Goal: Use online tool/utility: Utilize a website feature to perform a specific function

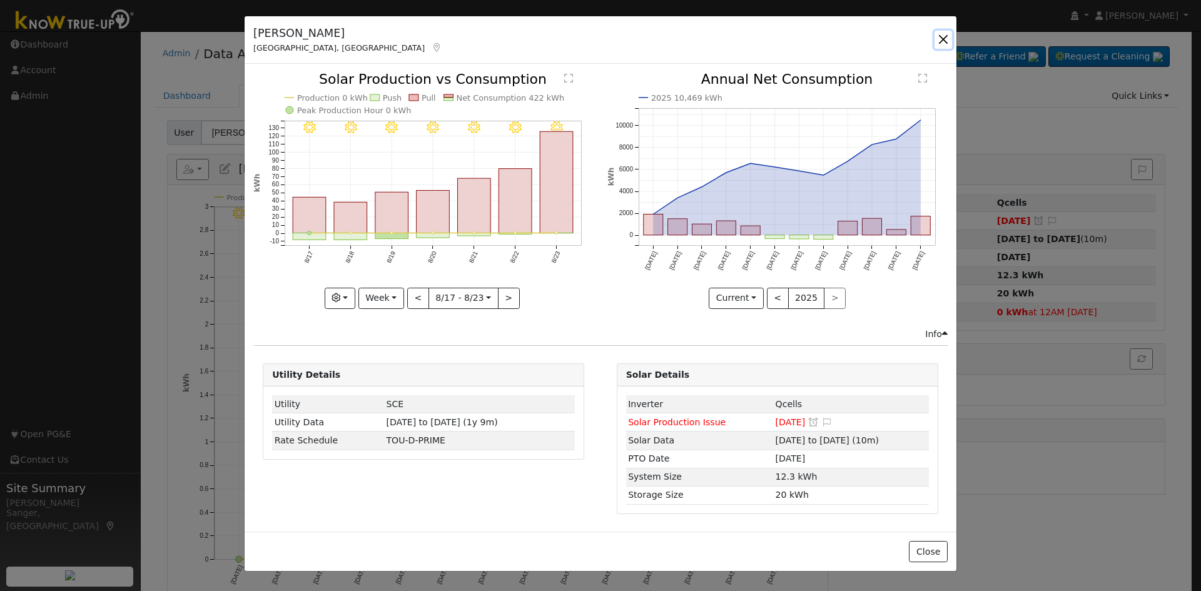
click at [945, 39] on button "button" at bounding box center [944, 40] width 18 height 18
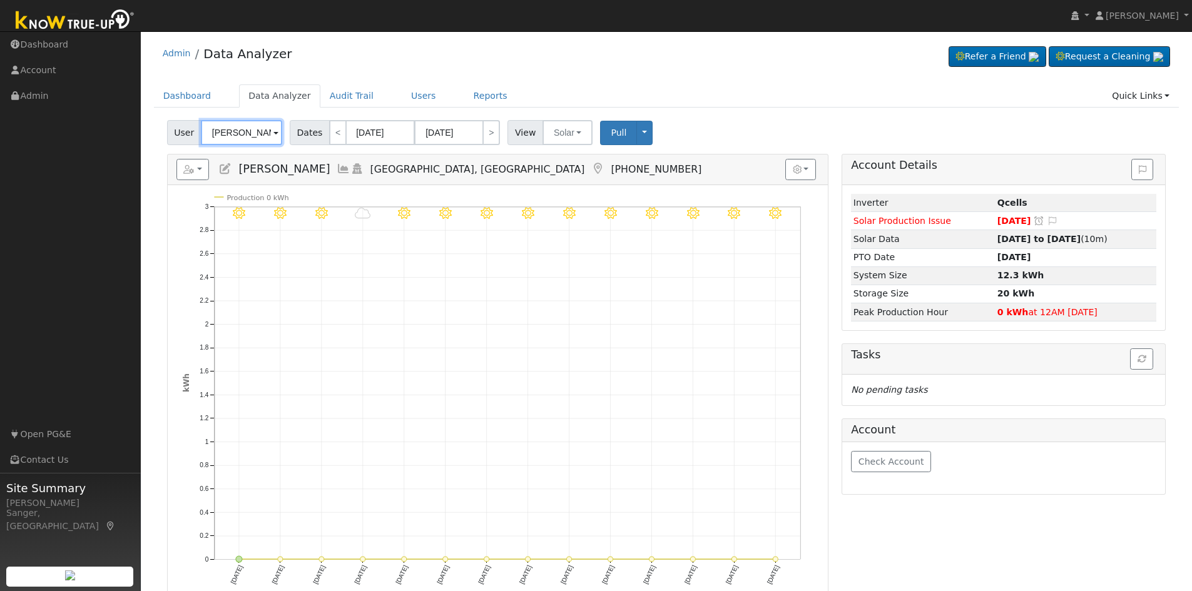
click at [238, 136] on input "[PERSON_NAME]" at bounding box center [241, 132] width 81 height 25
paste input "[PERSON_NAME]"
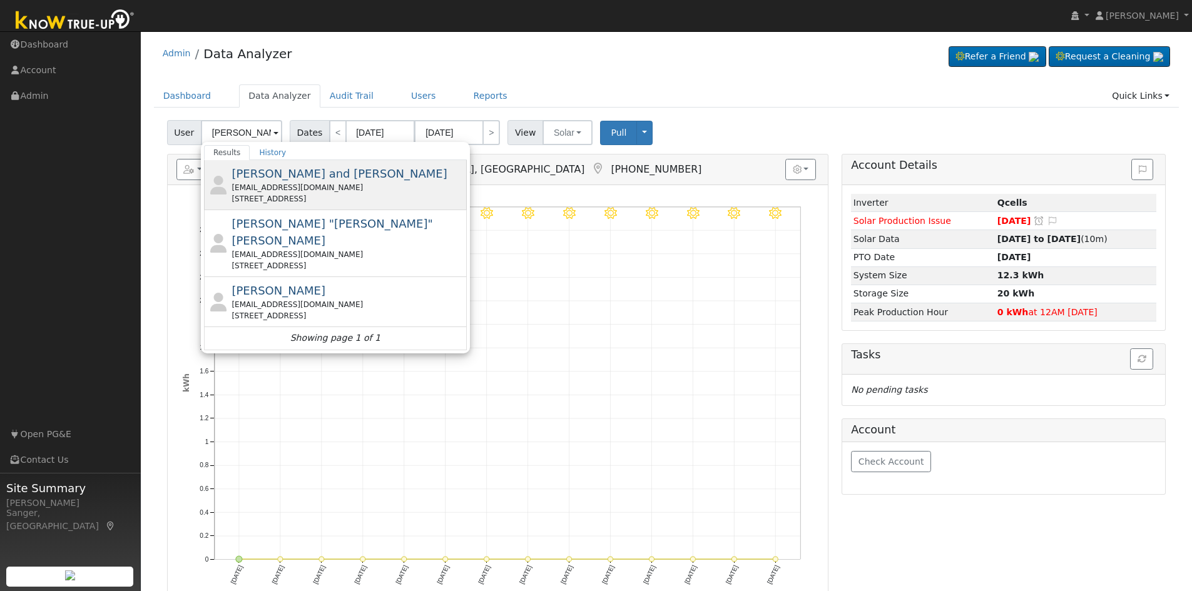
click at [324, 190] on div "[EMAIL_ADDRESS][DOMAIN_NAME]" at bounding box center [347, 187] width 232 height 11
type input "[PERSON_NAME] and [PERSON_NAME]"
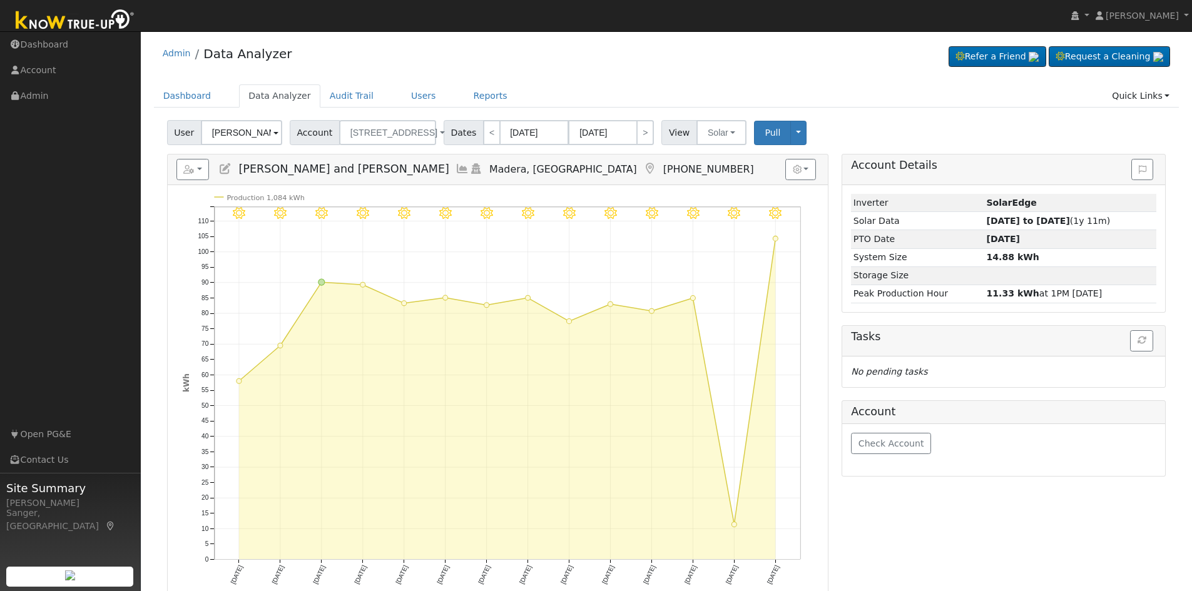
click at [455, 167] on icon at bounding box center [462, 168] width 14 height 11
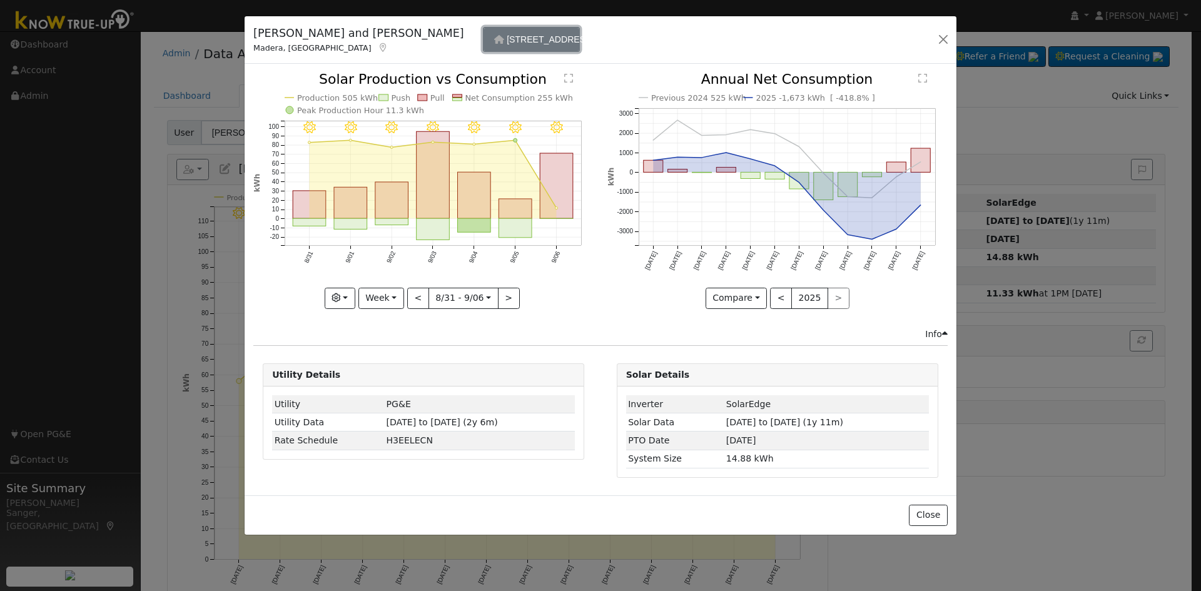
click at [483, 48] on button "[STREET_ADDRESS]" at bounding box center [531, 39] width 97 height 25
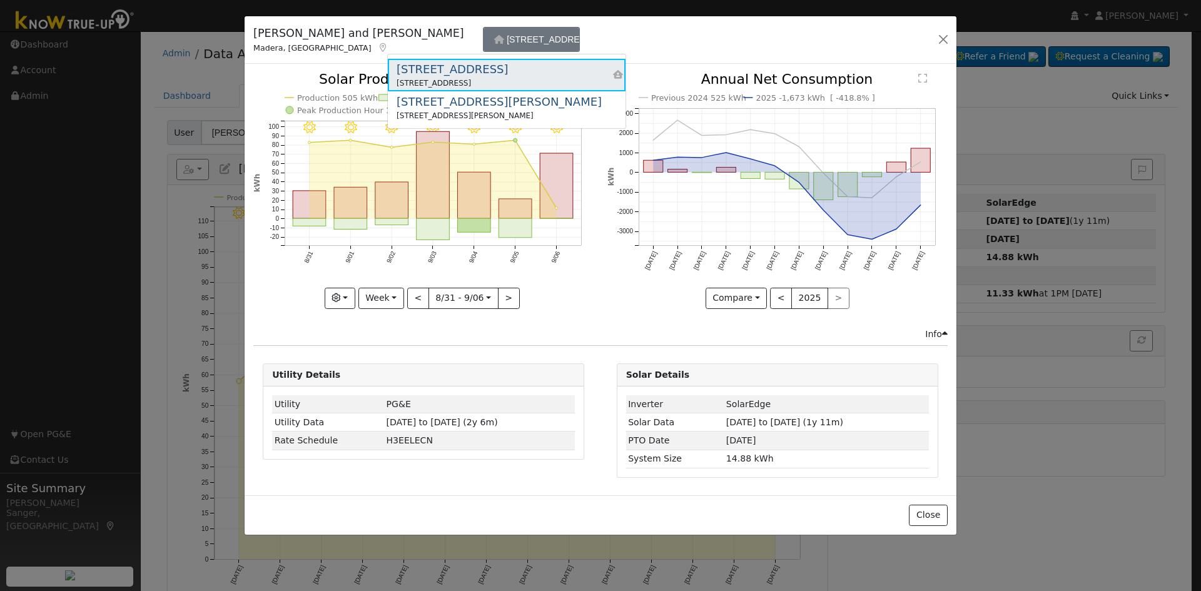
click at [434, 69] on div "[STREET_ADDRESS]" at bounding box center [452, 69] width 111 height 17
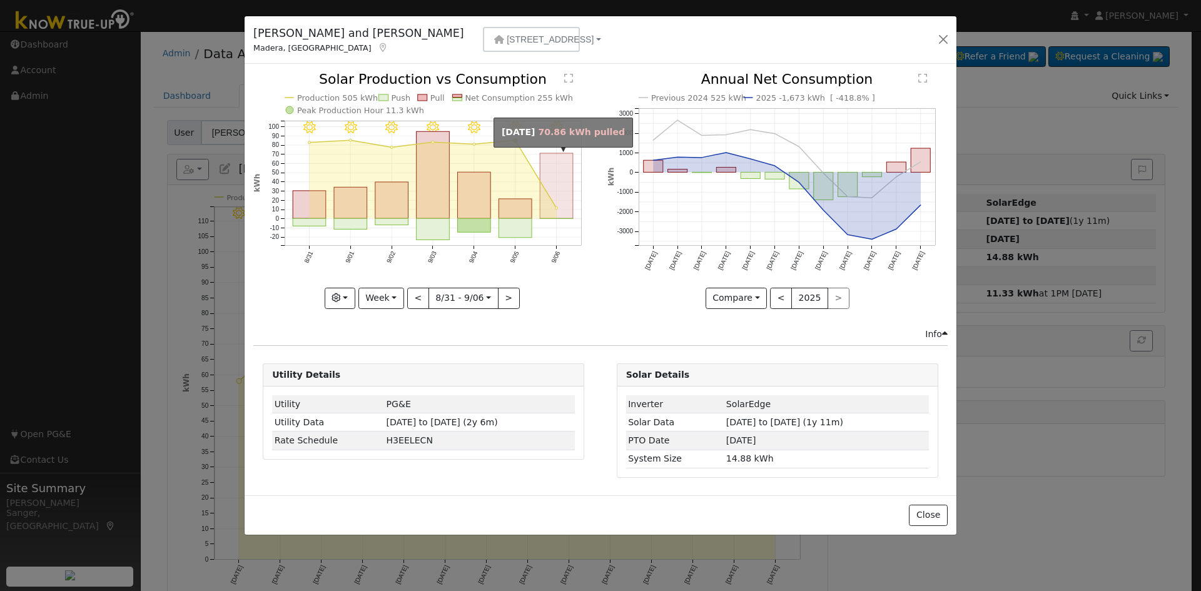
click at [555, 185] on rect "onclick=""" at bounding box center [557, 185] width 33 height 65
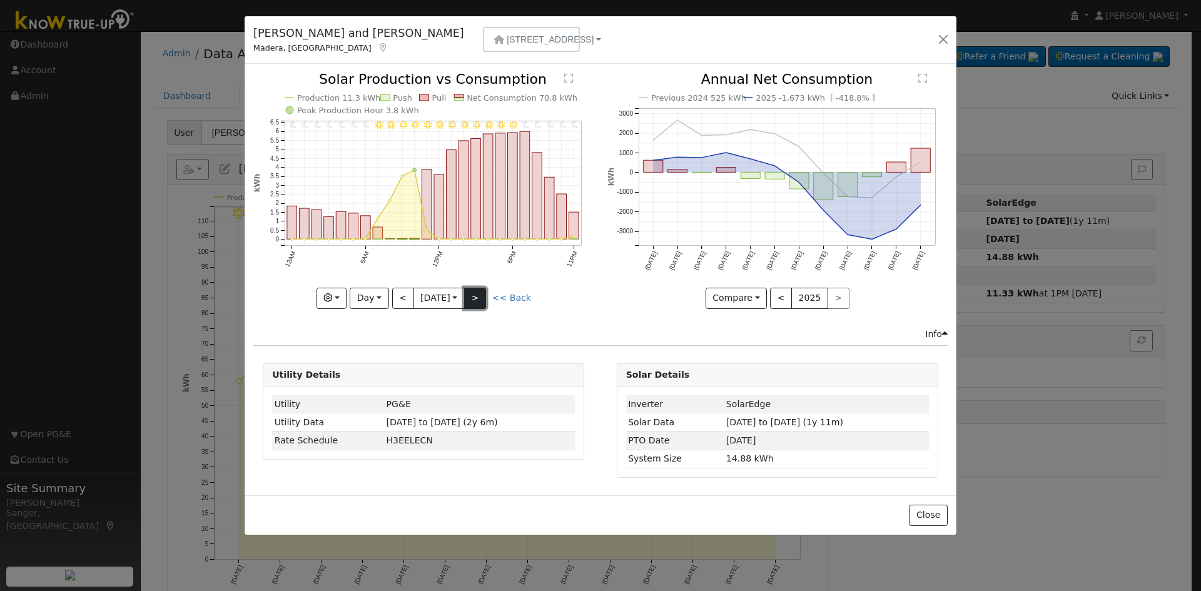
click at [472, 293] on button ">" at bounding box center [475, 298] width 22 height 21
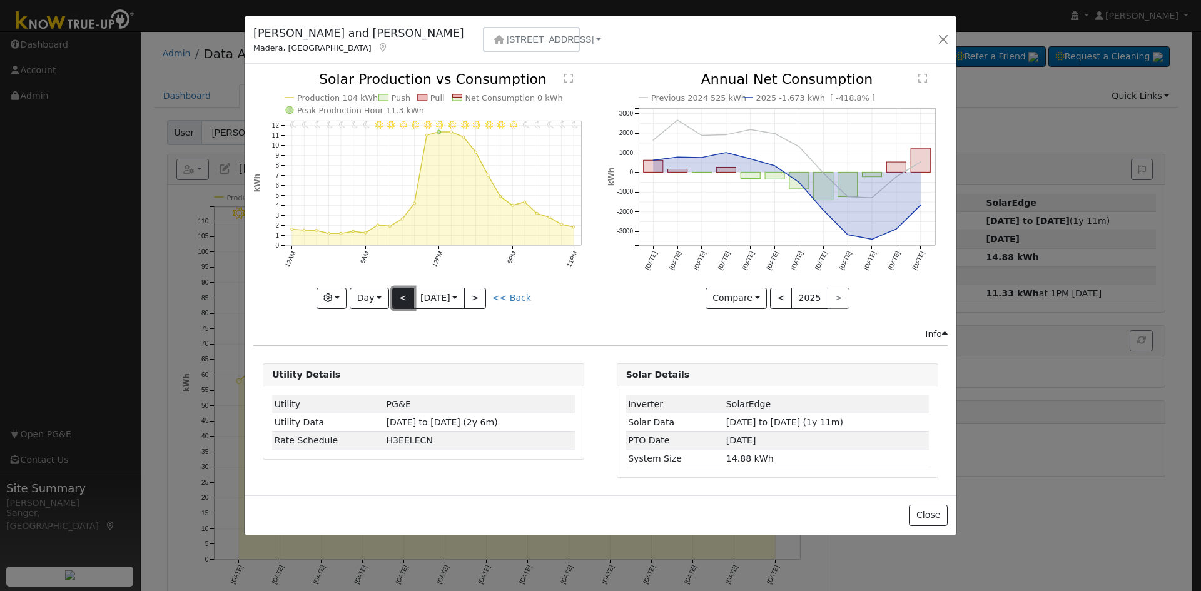
click at [398, 302] on button "<" at bounding box center [403, 298] width 22 height 21
type input "[DATE]"
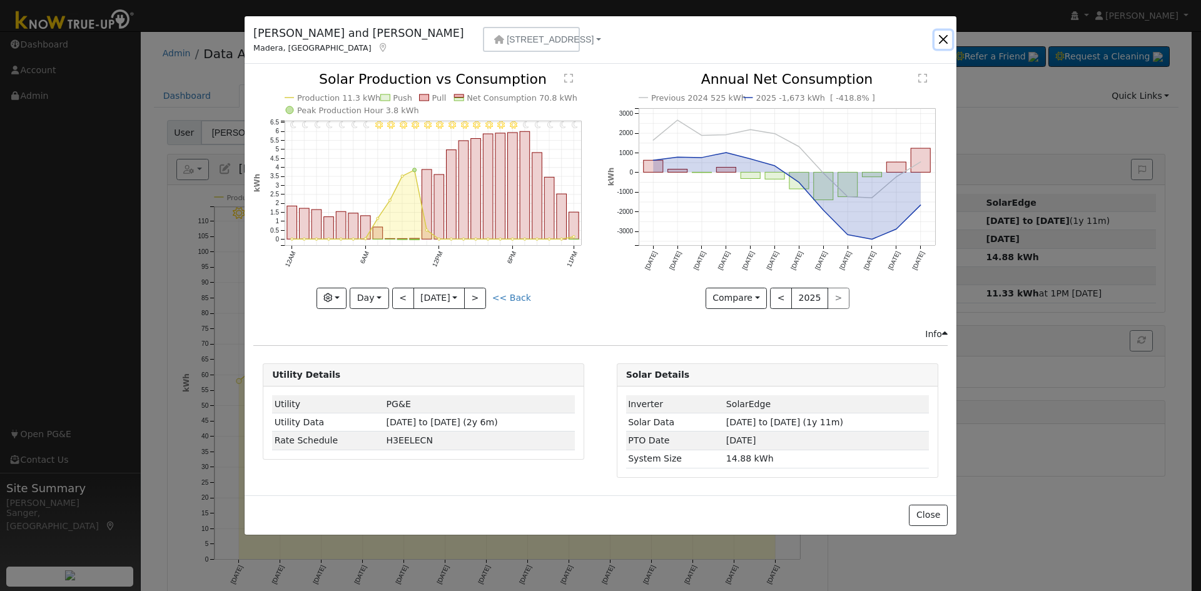
click at [939, 35] on button "button" at bounding box center [944, 40] width 18 height 18
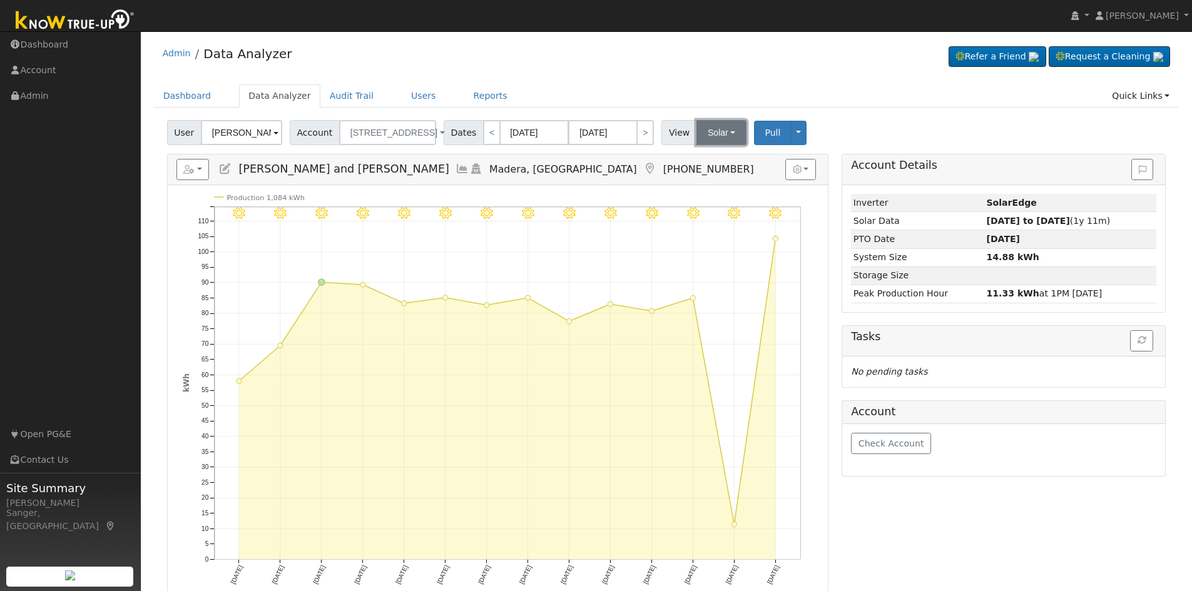
click at [696, 133] on button "Solar" at bounding box center [721, 132] width 50 height 25
click at [694, 160] on link "Utility" at bounding box center [737, 160] width 87 height 18
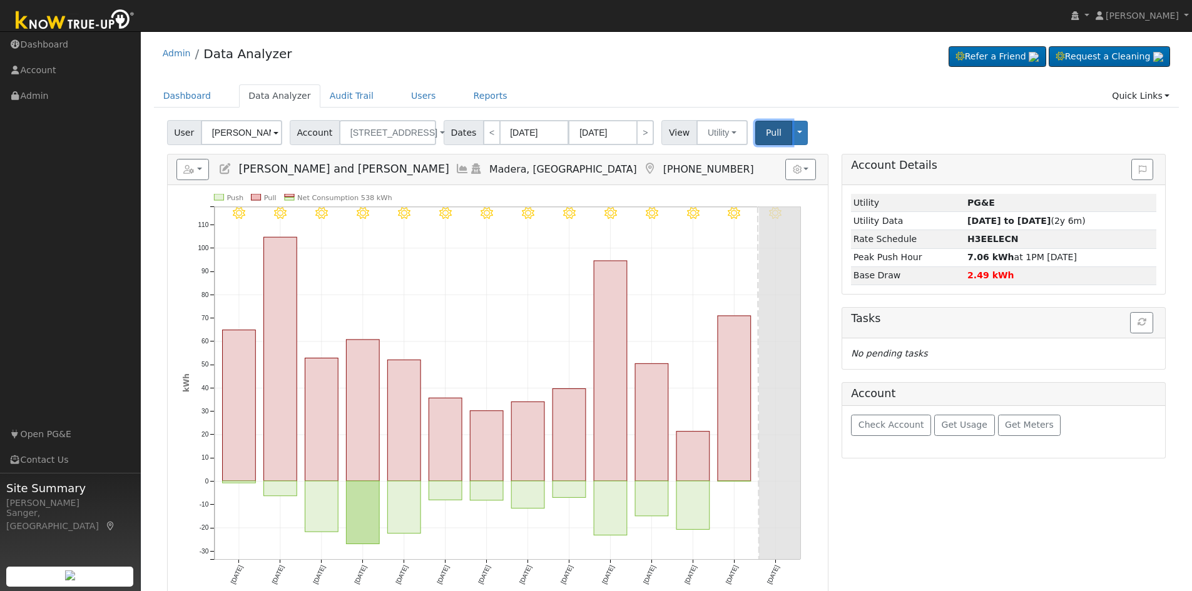
click at [766, 134] on span "Pull" at bounding box center [774, 133] width 16 height 10
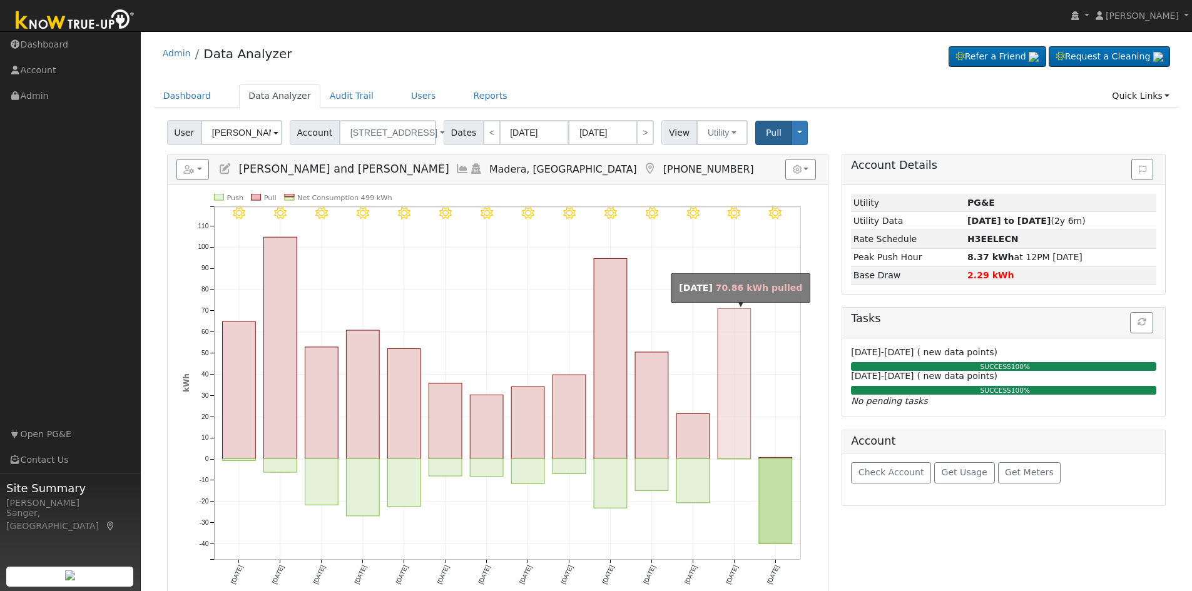
click at [731, 357] on rect "onclick=""" at bounding box center [734, 384] width 33 height 150
type input "[DATE]"
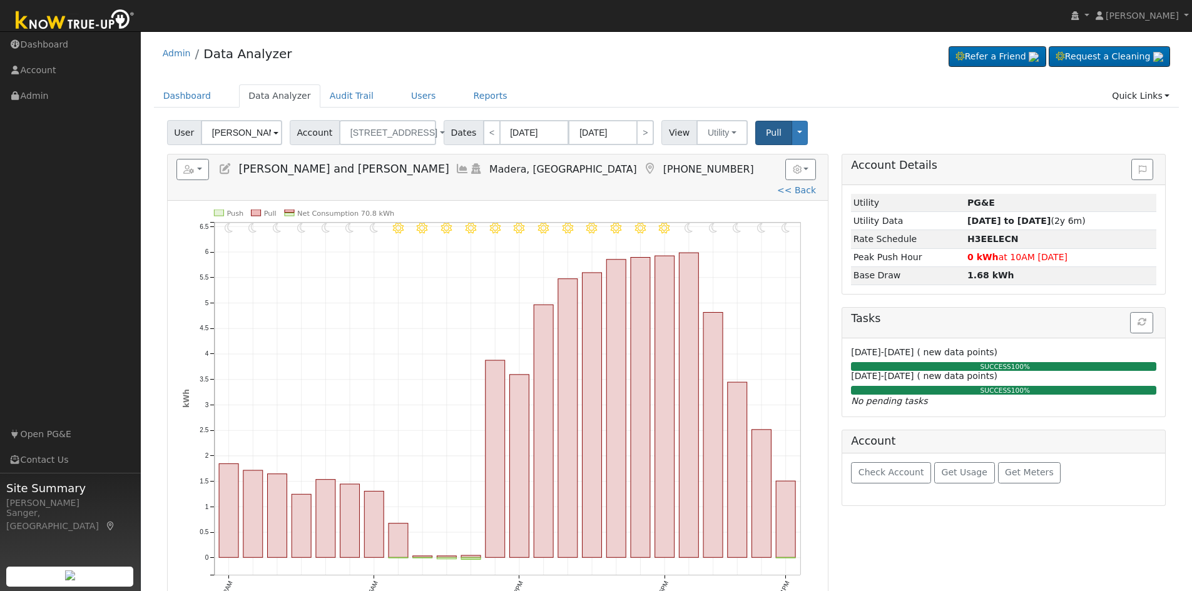
click at [455, 166] on icon at bounding box center [462, 168] width 14 height 11
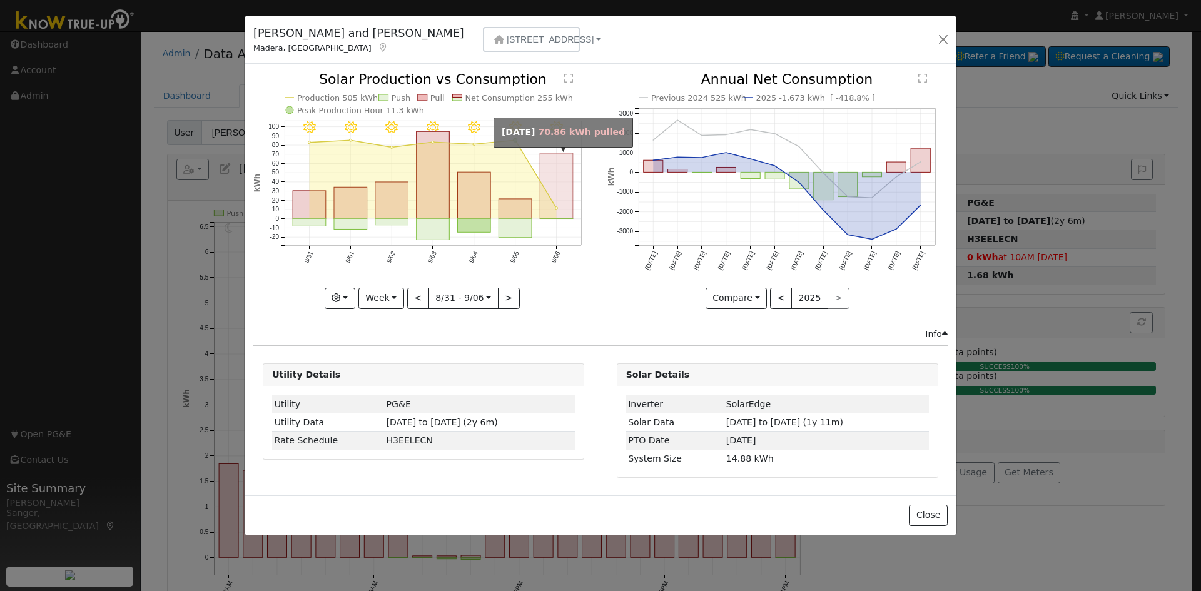
click at [544, 198] on rect "onclick=""" at bounding box center [557, 185] width 33 height 65
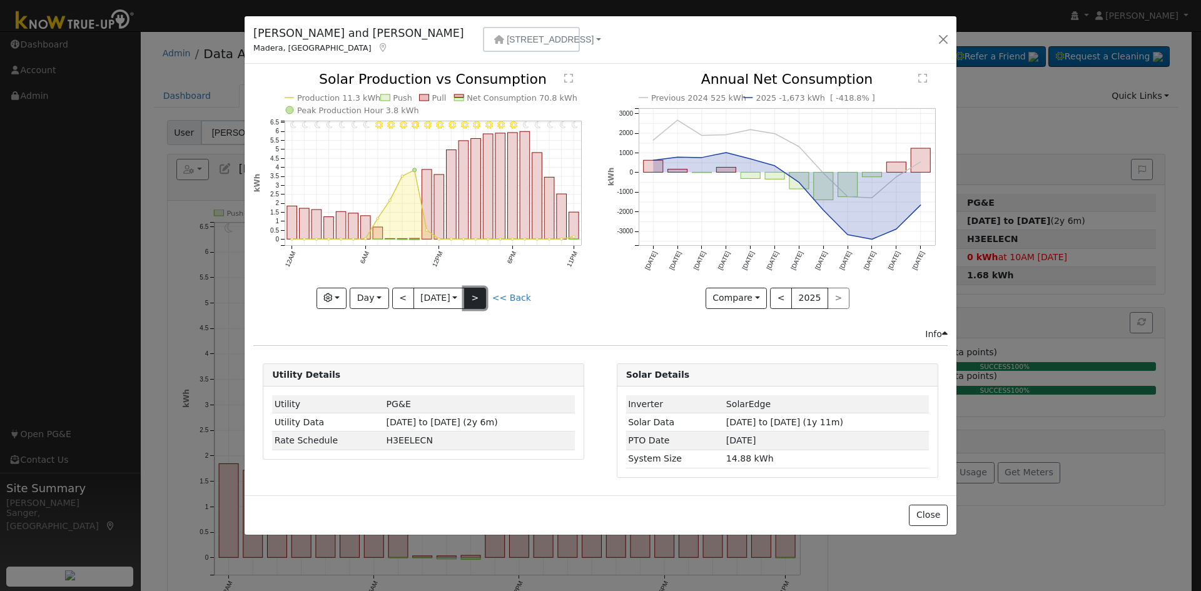
click at [479, 296] on button ">" at bounding box center [475, 298] width 22 height 21
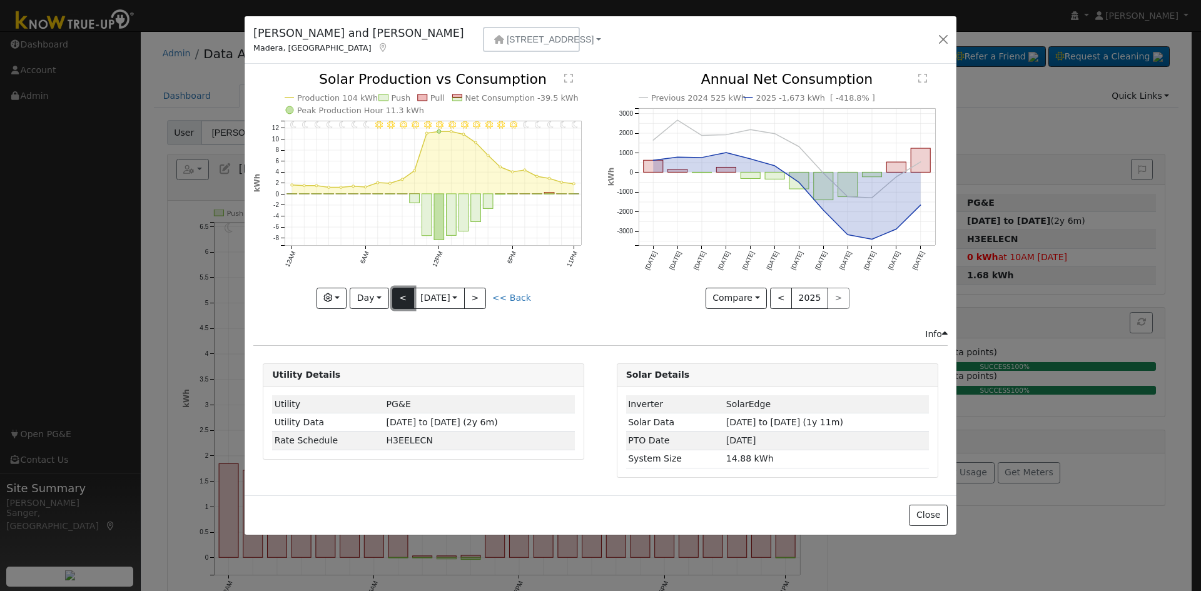
click at [407, 297] on button "<" at bounding box center [403, 298] width 22 height 21
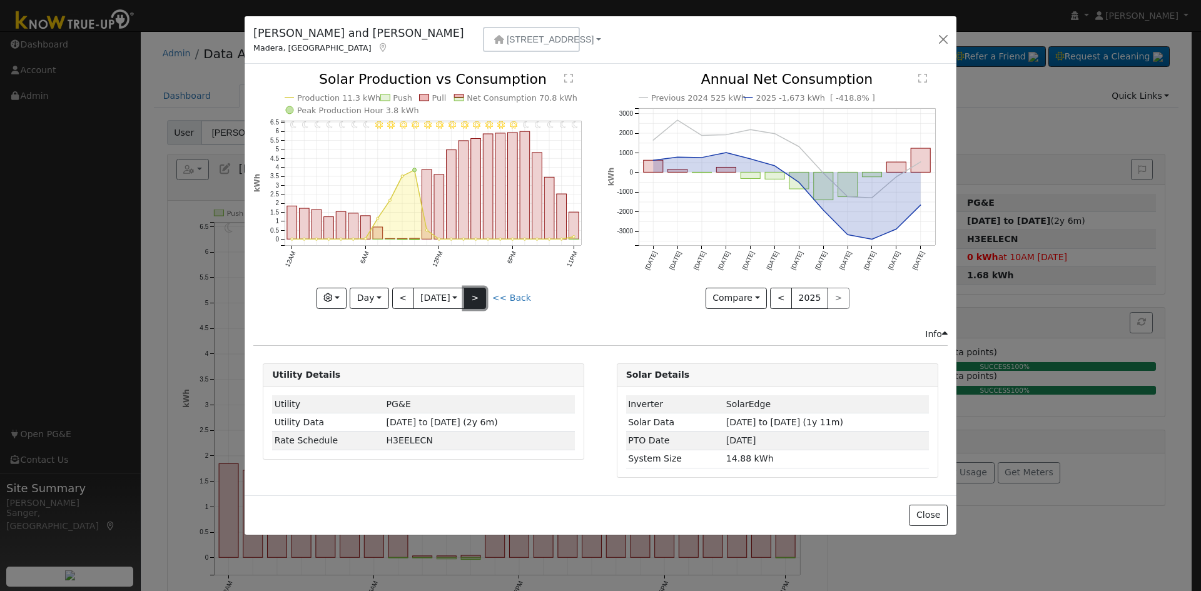
click at [480, 294] on button ">" at bounding box center [475, 298] width 22 height 21
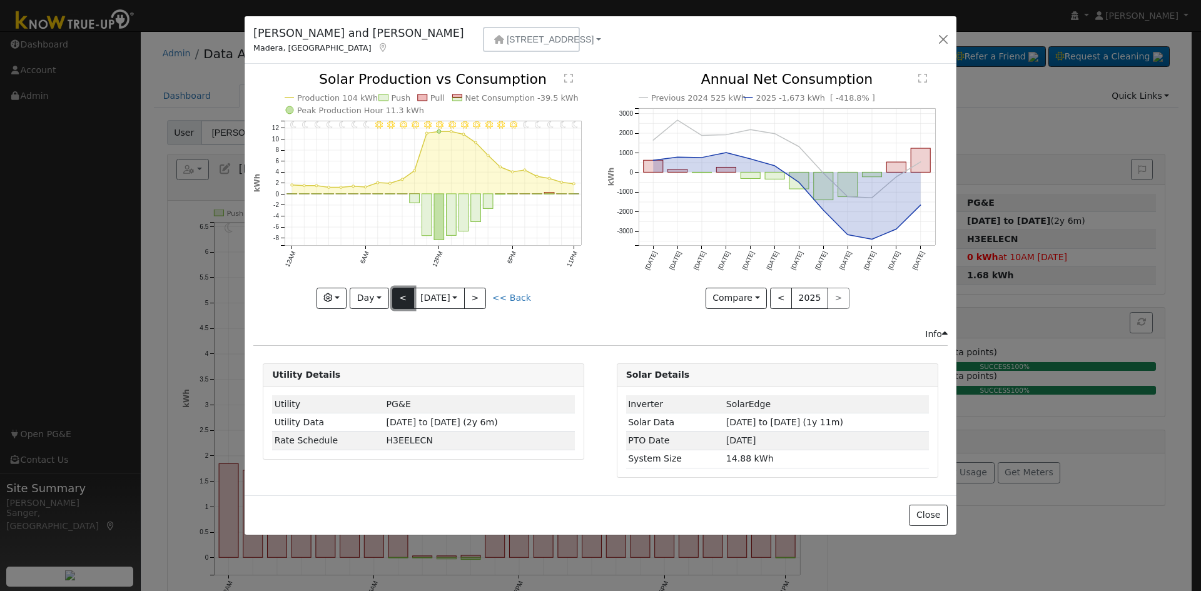
click at [402, 295] on button "<" at bounding box center [403, 298] width 22 height 21
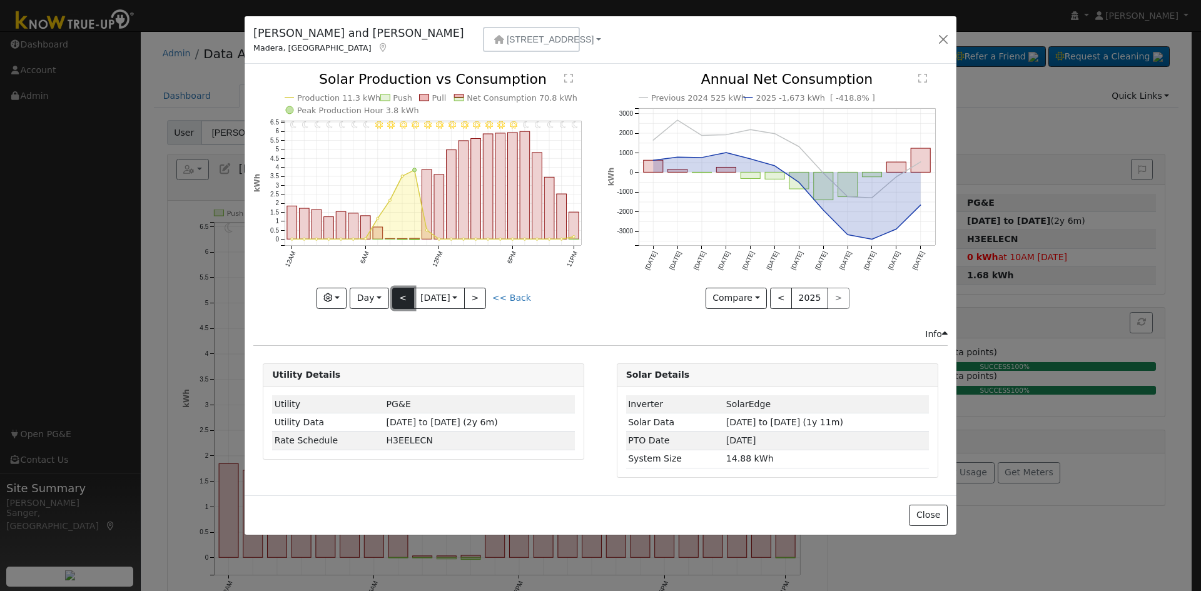
click at [402, 295] on button "<" at bounding box center [403, 298] width 22 height 21
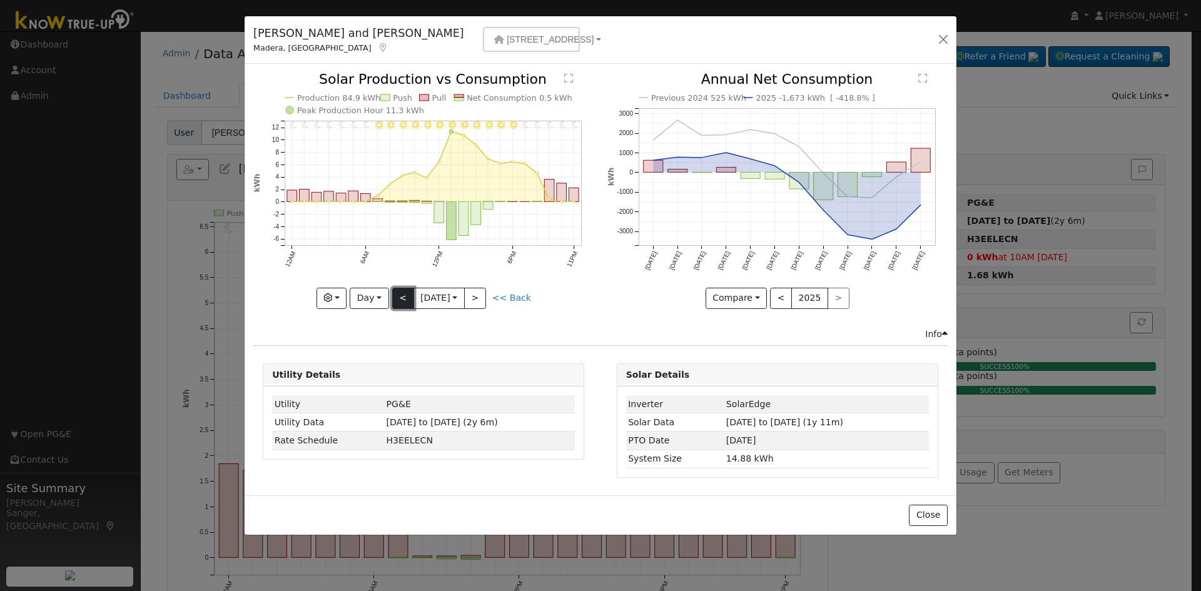
click at [402, 294] on button "<" at bounding box center [403, 298] width 22 height 21
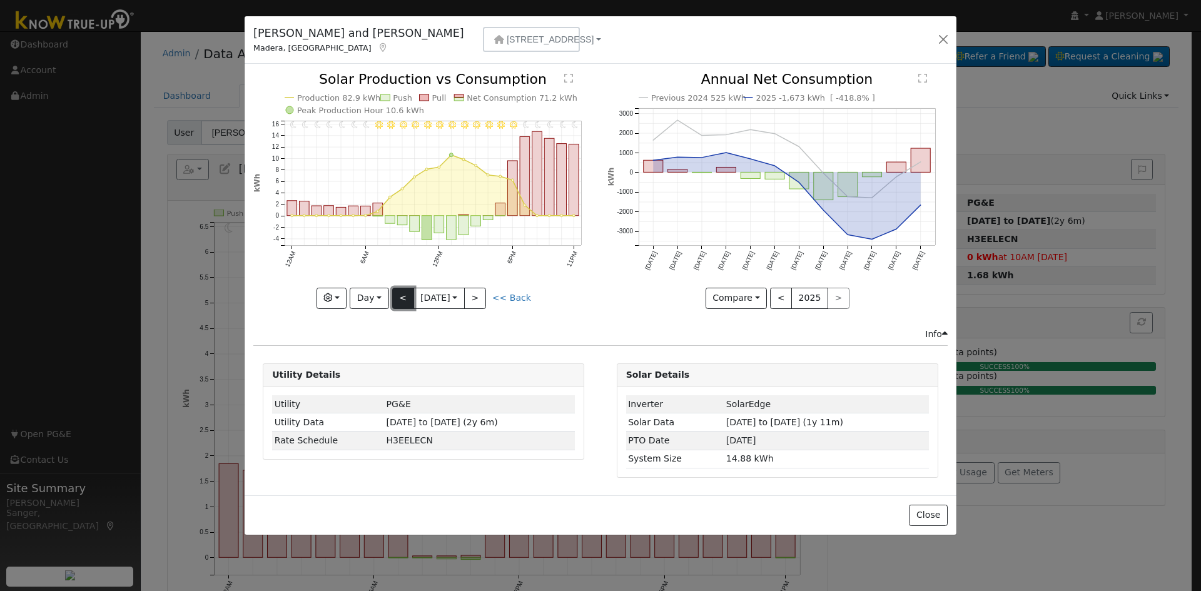
click at [396, 298] on button "<" at bounding box center [403, 298] width 22 height 21
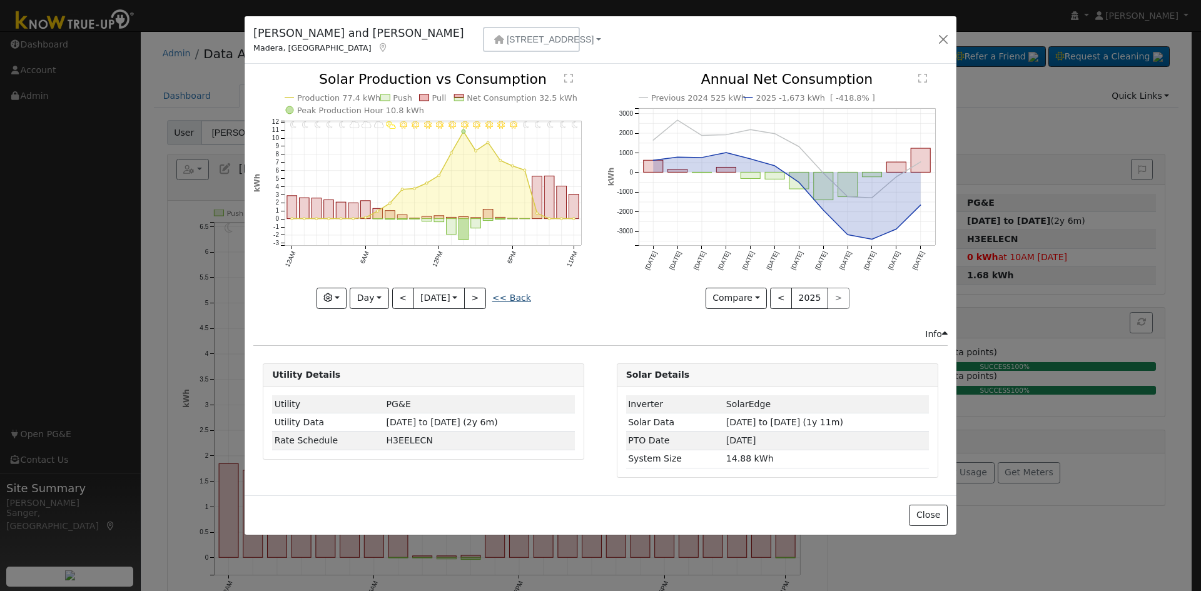
click at [511, 295] on link "<< Back" at bounding box center [511, 298] width 39 height 10
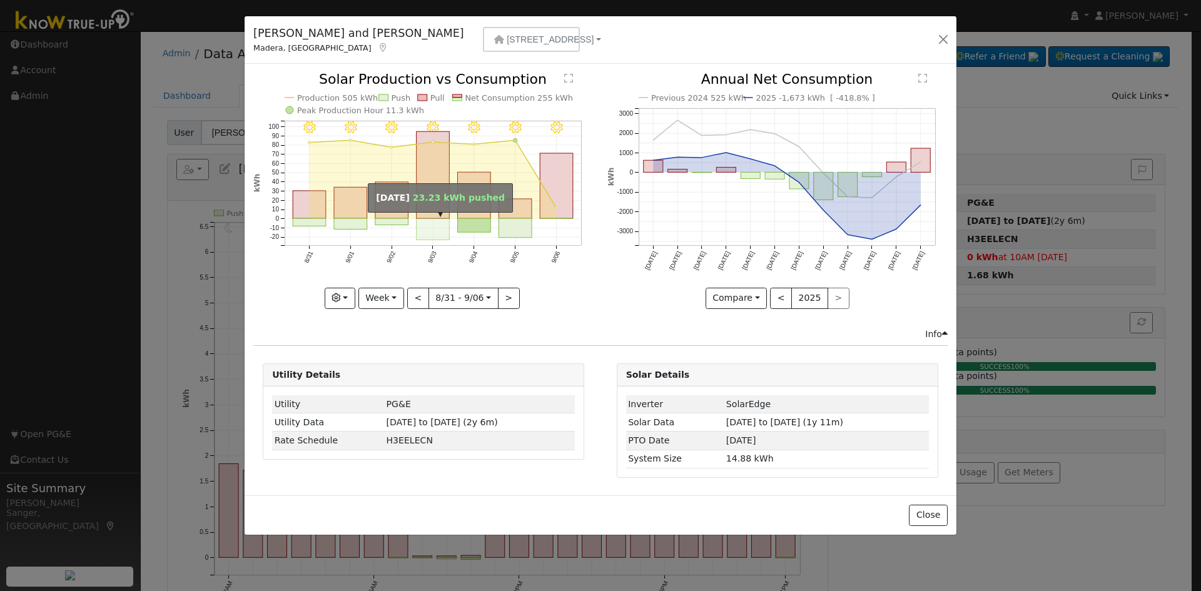
click at [424, 226] on rect "onclick=""" at bounding box center [433, 229] width 33 height 21
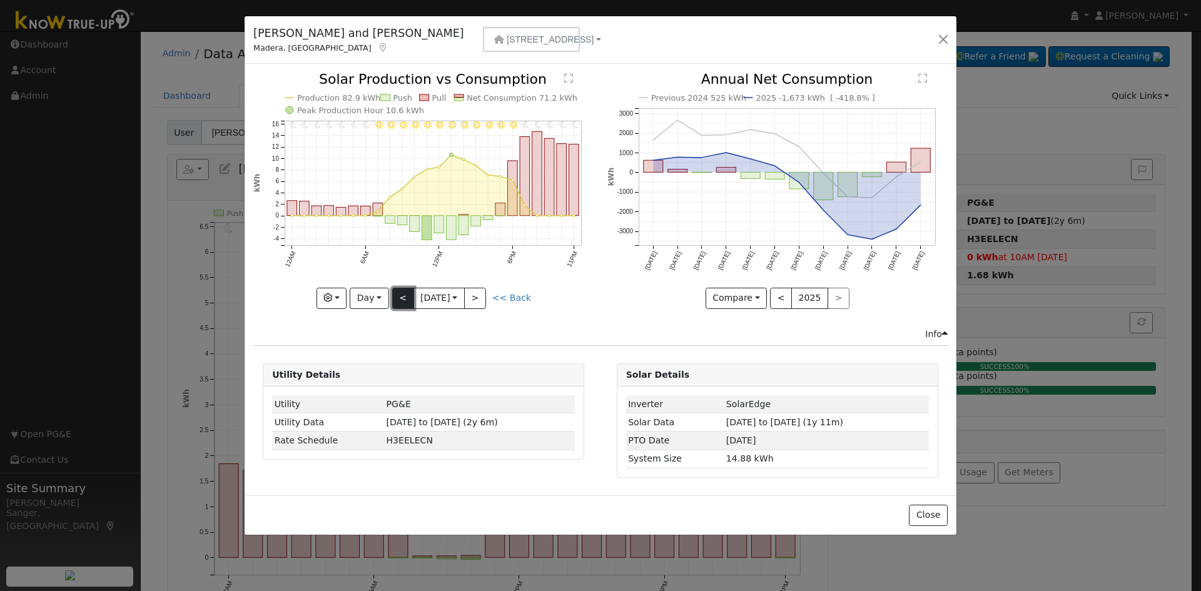
click at [397, 295] on button "<" at bounding box center [403, 298] width 22 height 21
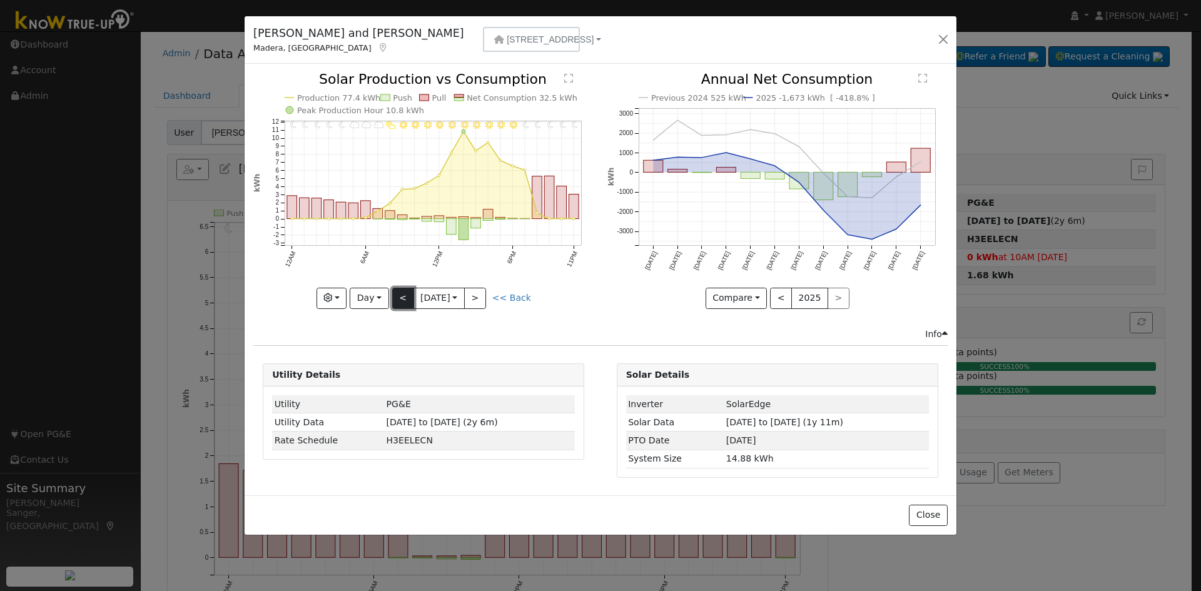
click at [397, 295] on button "<" at bounding box center [403, 298] width 22 height 21
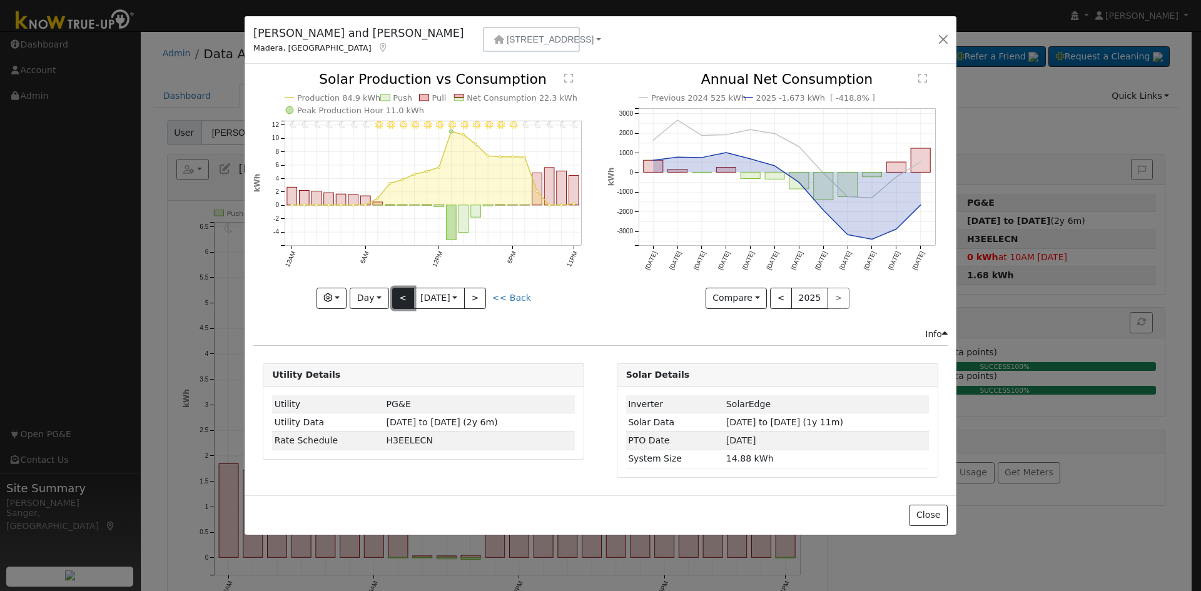
click at [397, 295] on button "<" at bounding box center [403, 298] width 22 height 21
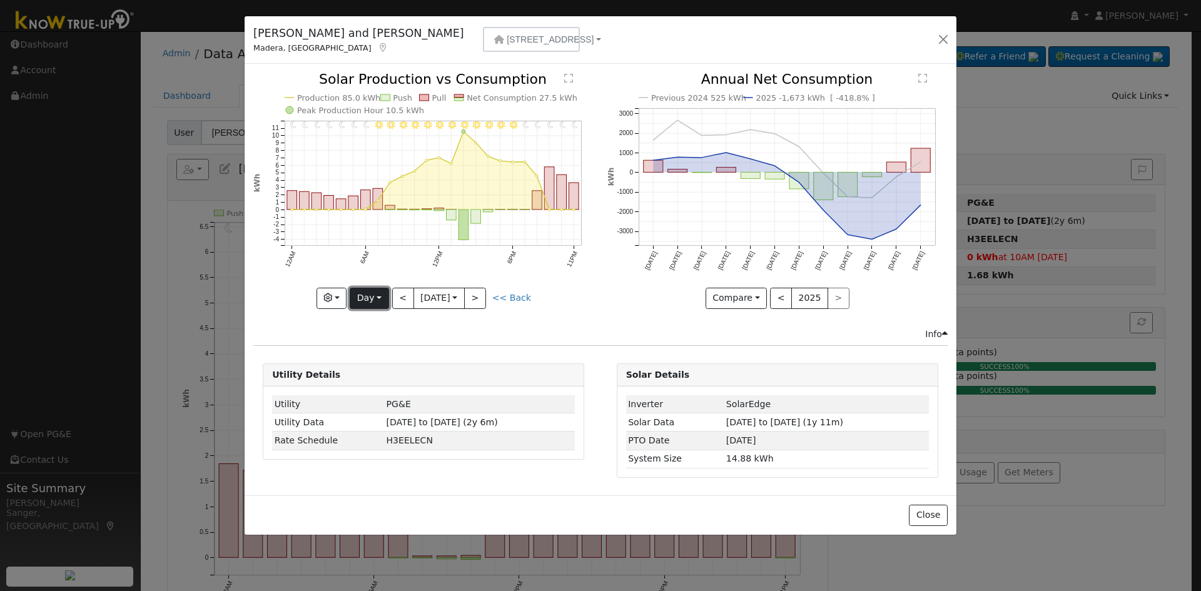
click at [367, 298] on button "Day" at bounding box center [369, 298] width 39 height 21
click at [380, 358] on link "Month" at bounding box center [393, 359] width 87 height 18
type input "[DATE]"
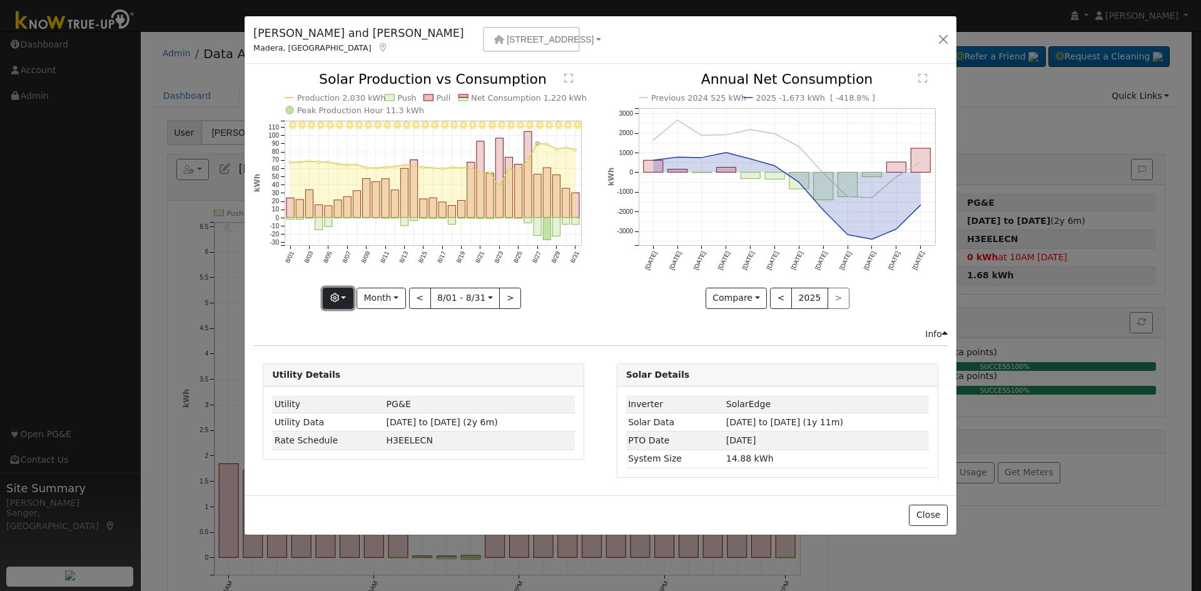
click at [338, 293] on icon "button" at bounding box center [334, 297] width 9 height 9
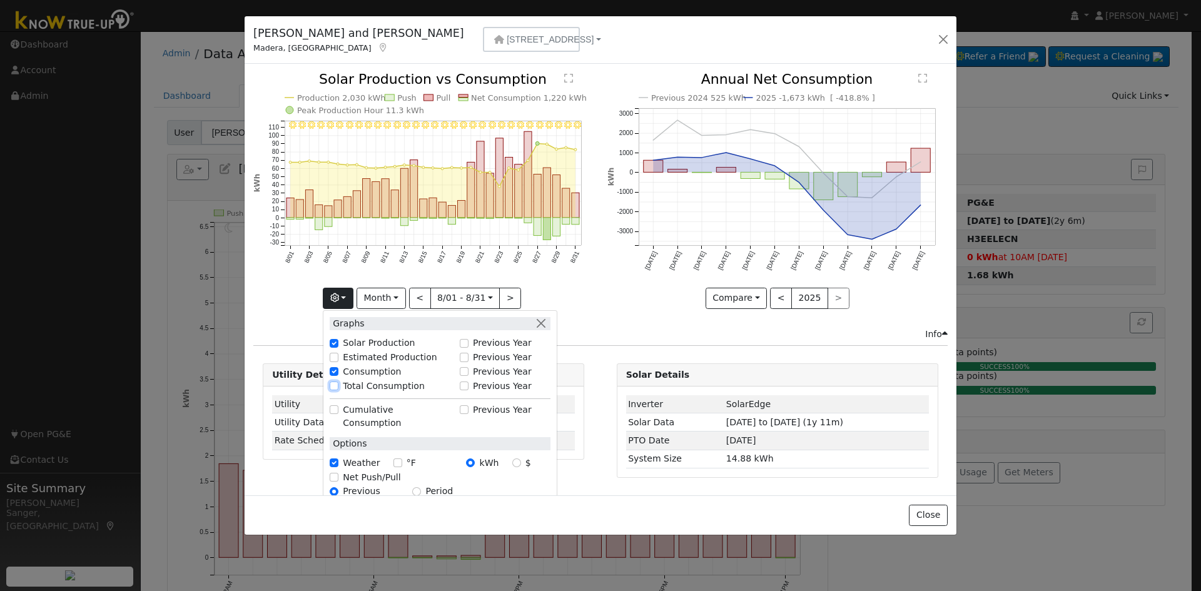
click at [338, 385] on input "Total Consumption" at bounding box center [334, 386] width 9 height 9
checkbox input "true"
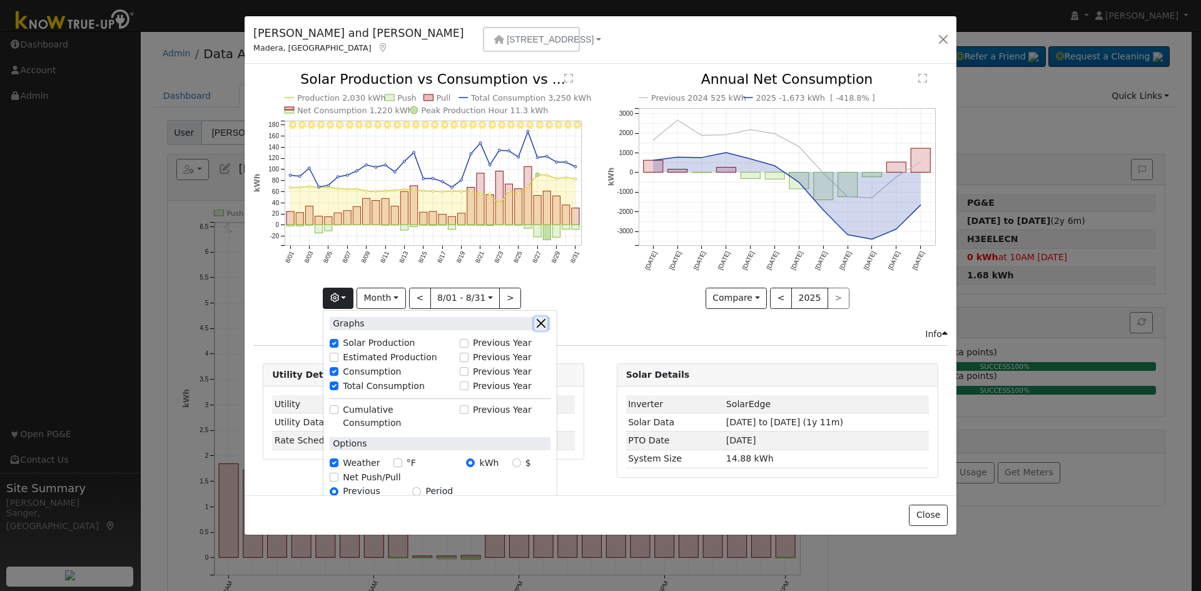
click at [541, 321] on button "button" at bounding box center [540, 323] width 13 height 13
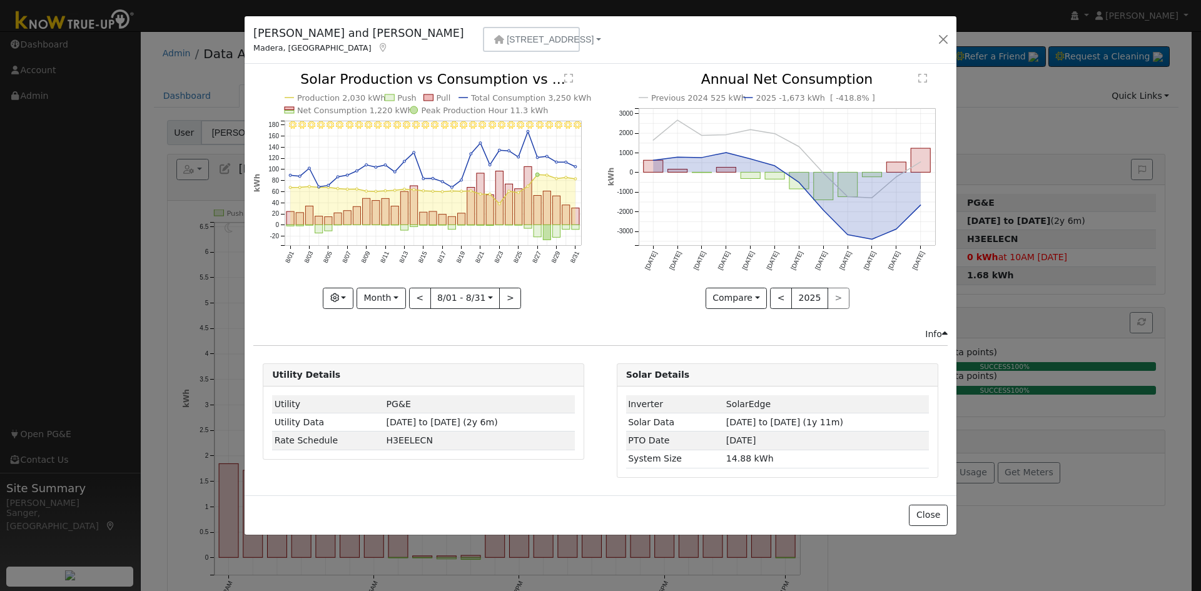
click at [455, 299] on input "[DATE]" at bounding box center [465, 298] width 69 height 20
click at [582, 327] on span at bounding box center [586, 323] width 9 height 7
type input "2024"
click at [551, 357] on span "1" at bounding box center [554, 360] width 24 height 24
type input "[DATE]"
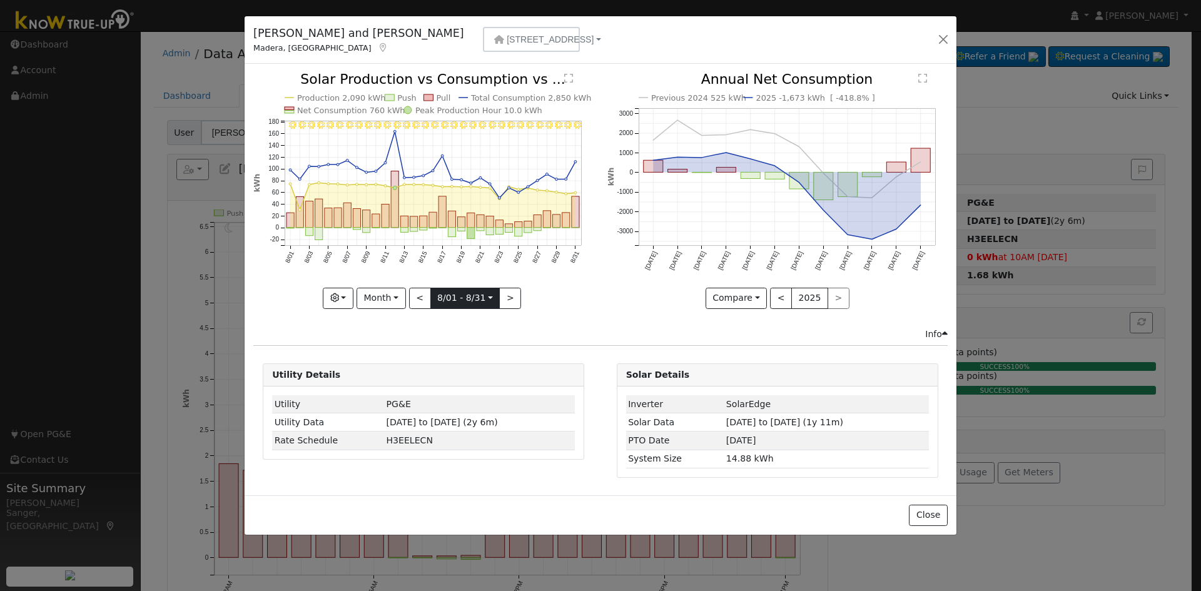
click at [482, 296] on body "installed [PERSON_NAME] [PERSON_NAME] Profile My Company Help Center Terms Of S…" at bounding box center [600, 475] width 1201 height 888
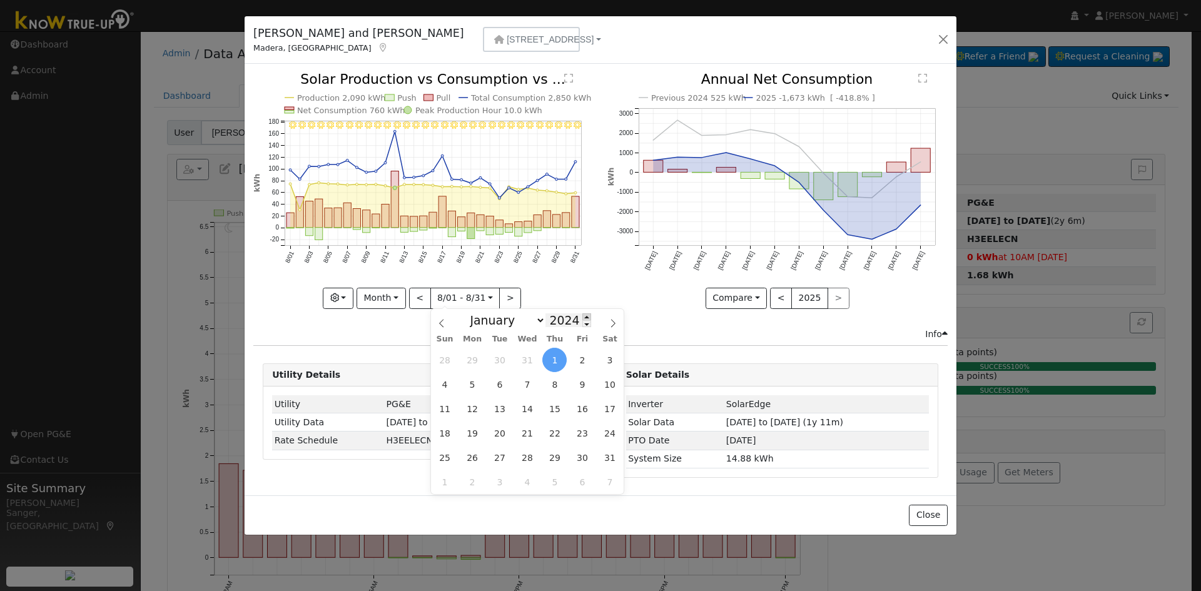
click at [582, 315] on span at bounding box center [586, 316] width 9 height 7
type input "2025"
click at [577, 357] on span "1" at bounding box center [582, 360] width 24 height 24
type input "[DATE]"
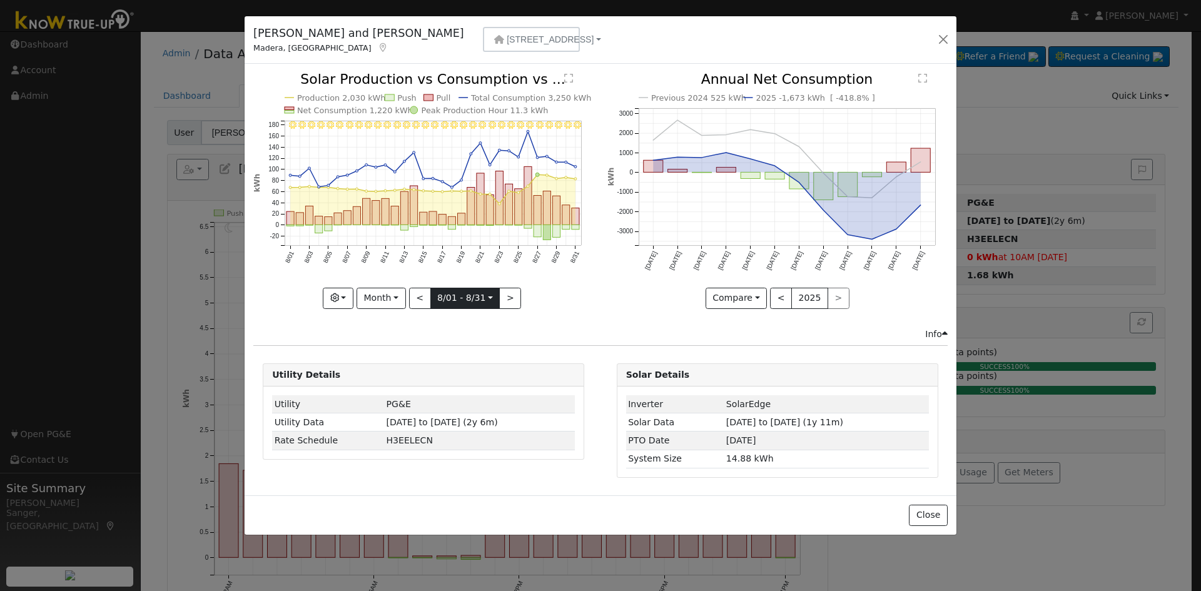
click at [482, 303] on body "installed [PERSON_NAME] [PERSON_NAME] Profile My Company Help Center Terms Of S…" at bounding box center [600, 475] width 1201 height 888
click at [642, 284] on icon "Previous 2024 525 kWh 2025 -1,673 kWh [ -418.8% ] [DATE] Oct '[DATE] Dec '[DATE…" at bounding box center [777, 187] width 340 height 228
click at [459, 299] on input "[DATE]" at bounding box center [465, 298] width 69 height 20
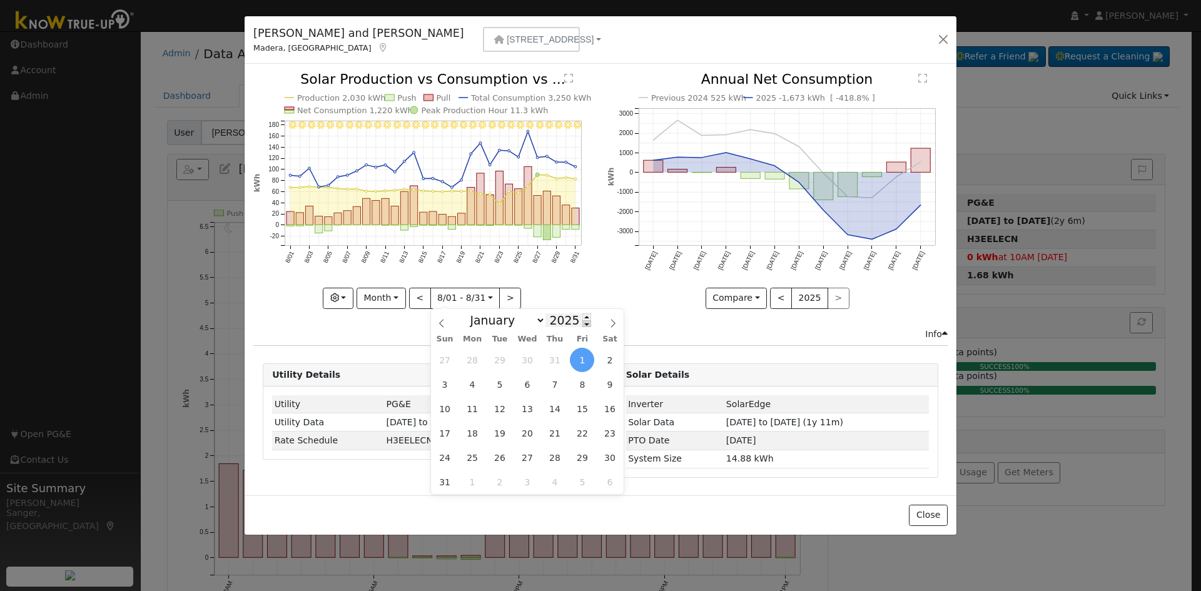
click at [582, 325] on span at bounding box center [586, 323] width 9 height 7
type input "2024"
click at [557, 363] on span "1" at bounding box center [554, 360] width 24 height 24
type input "[DATE]"
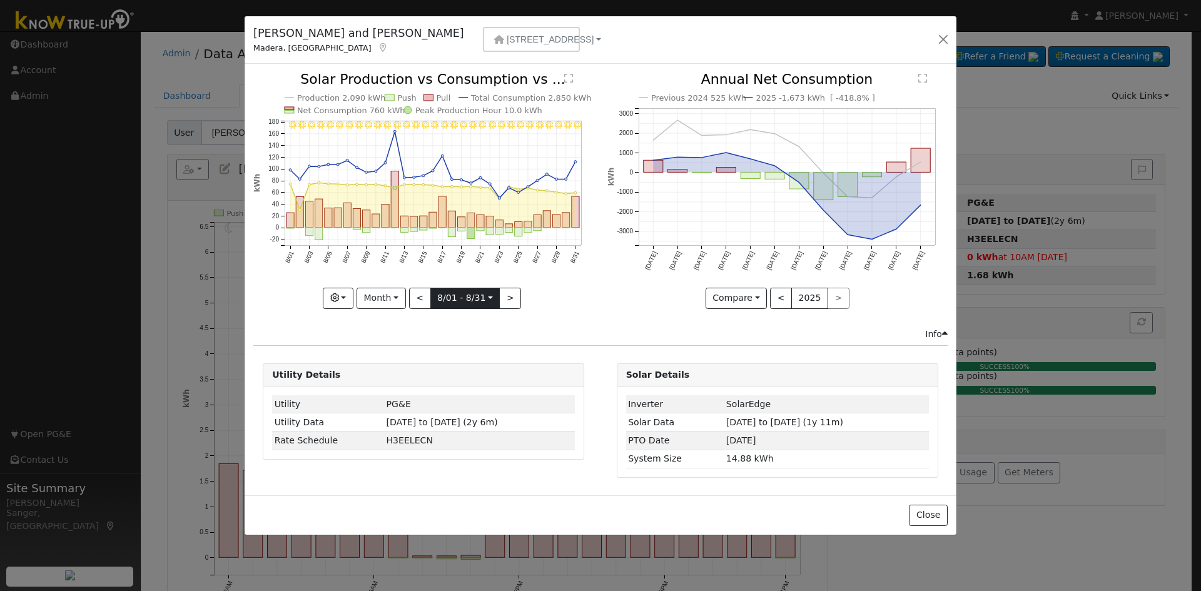
click at [444, 299] on input "[DATE]" at bounding box center [465, 298] width 69 height 20
